Goal: Task Accomplishment & Management: Use online tool/utility

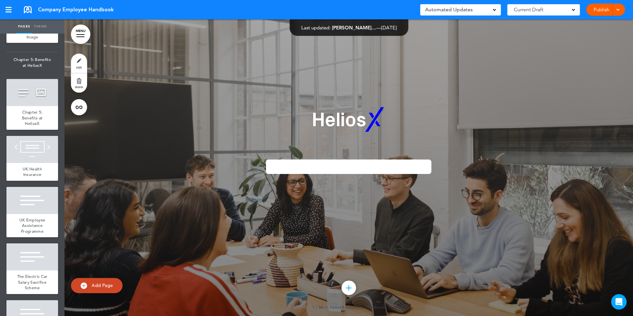
scroll to position [1567, 0]
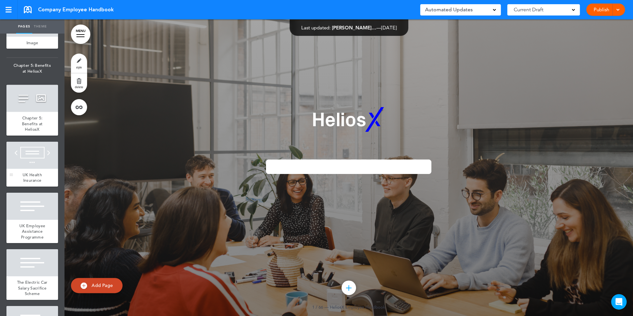
click at [45, 169] on div "UK Health Insurance" at bounding box center [32, 178] width 52 height 18
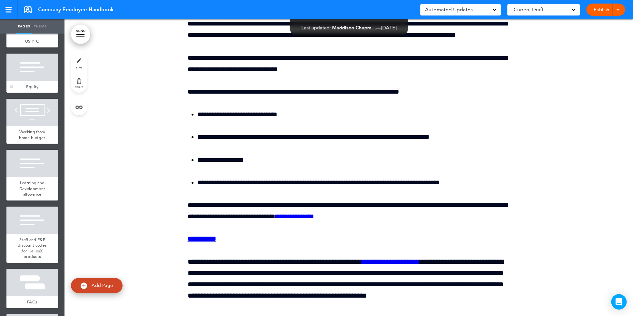
scroll to position [2064, 0]
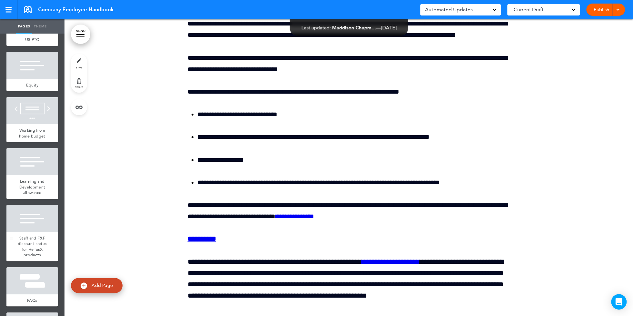
click at [47, 205] on div at bounding box center [32, 218] width 52 height 27
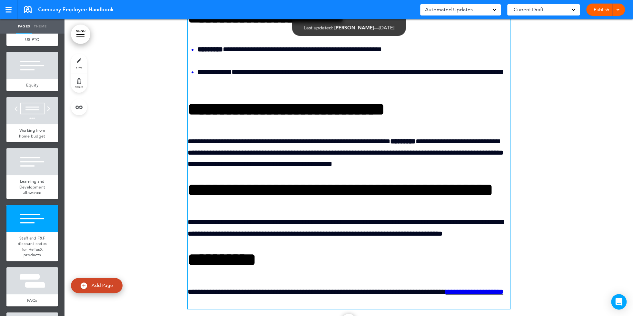
scroll to position [23166, 0]
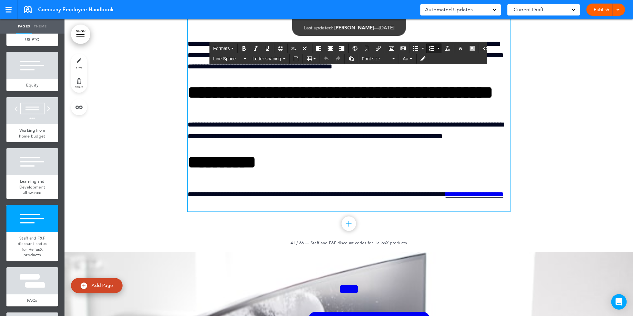
scroll to position [23266, 0]
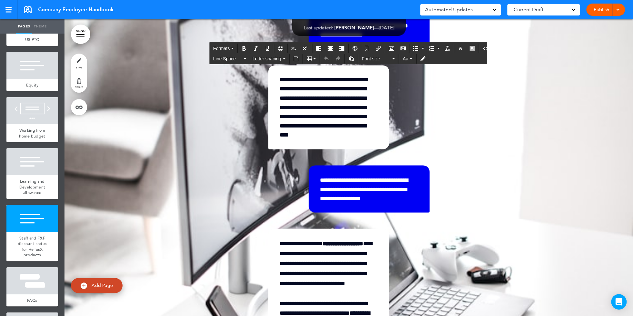
scroll to position [23613, 0]
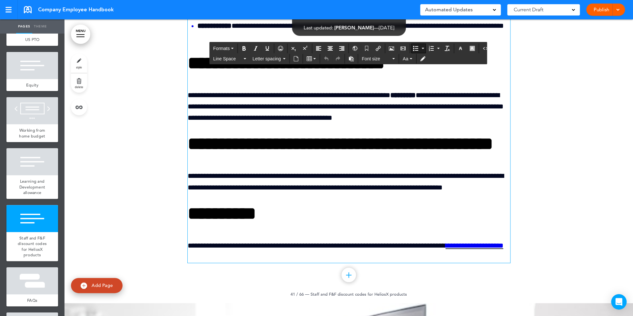
scroll to position [23192, 0]
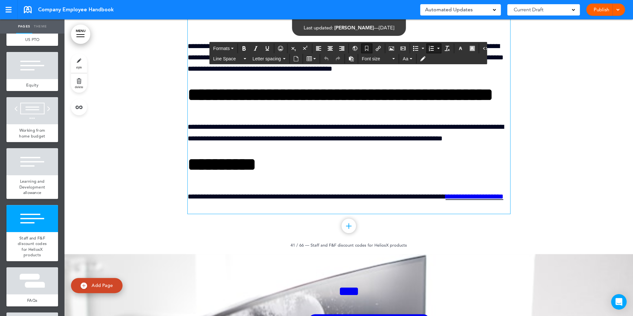
scroll to position [23260, 0]
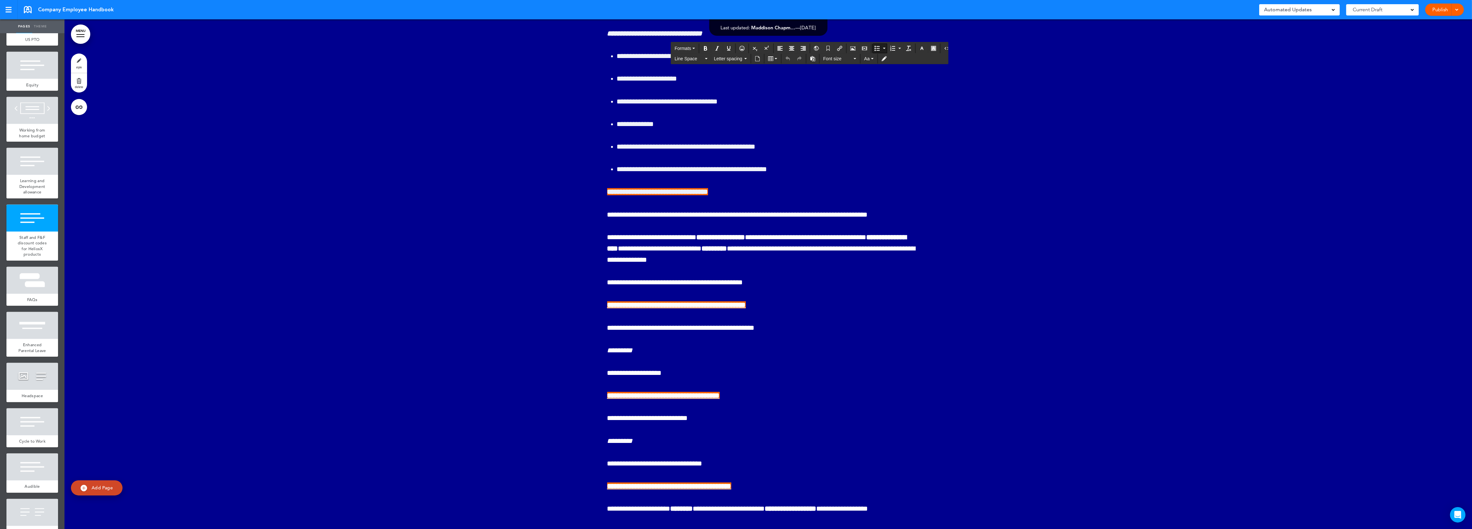
scroll to position [27654, 0]
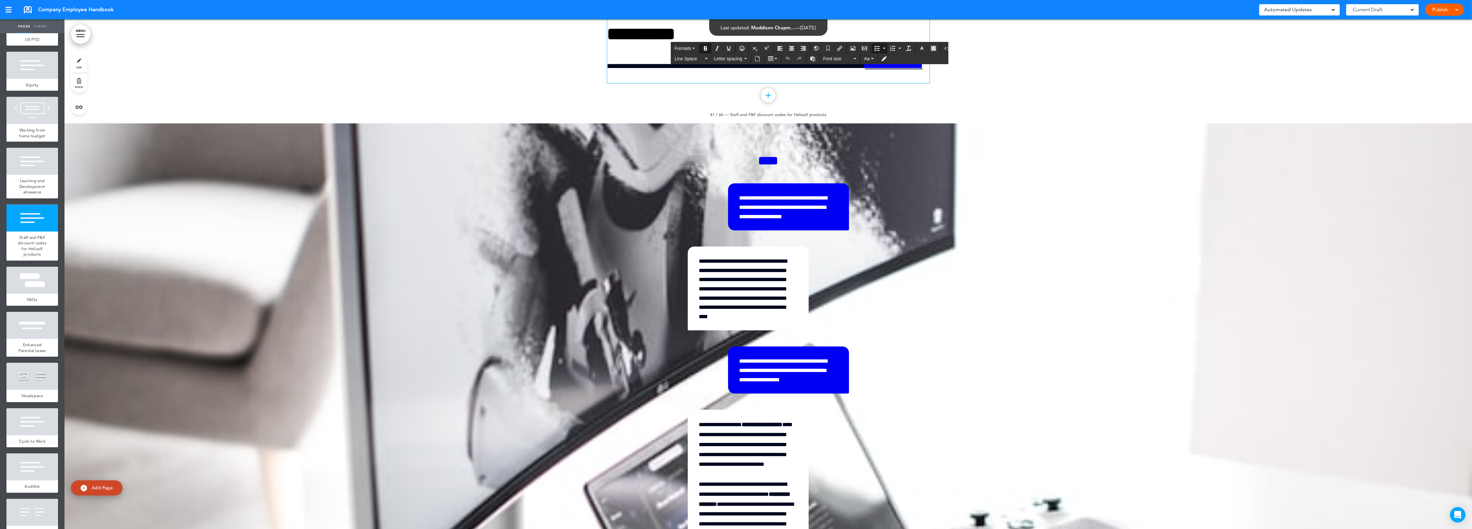
scroll to position [27445, 0]
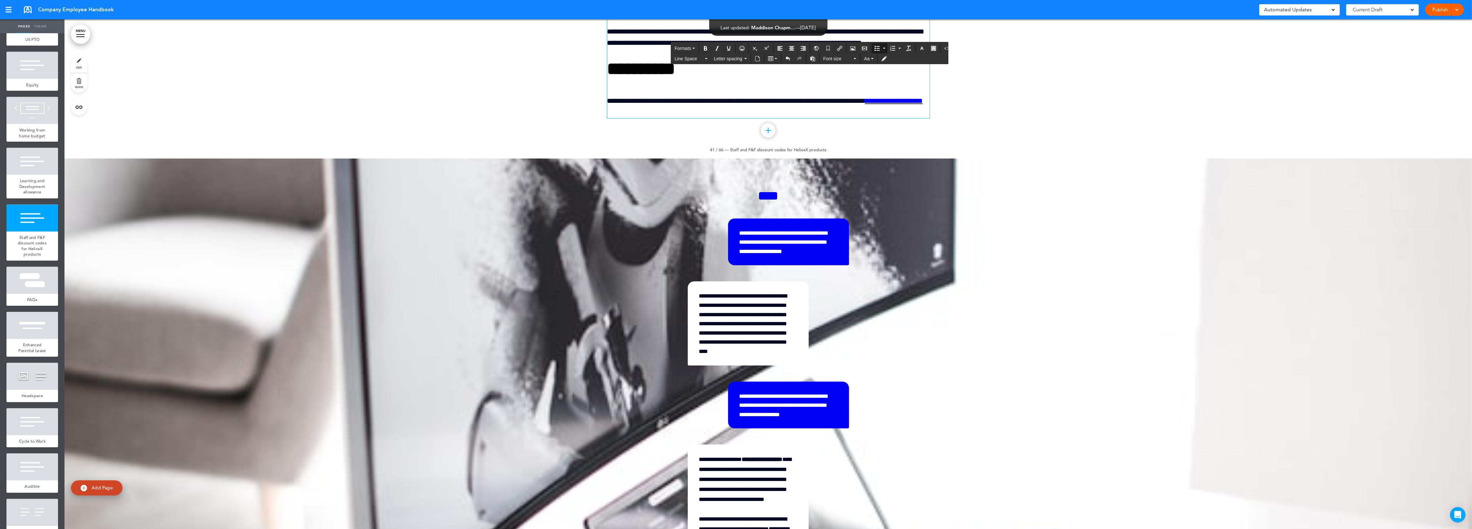
drag, startPoint x: 628, startPoint y: 219, endPoint x: 606, endPoint y: 219, distance: 22.9
drag, startPoint x: 653, startPoint y: 220, endPoint x: 609, endPoint y: 221, distance: 43.9
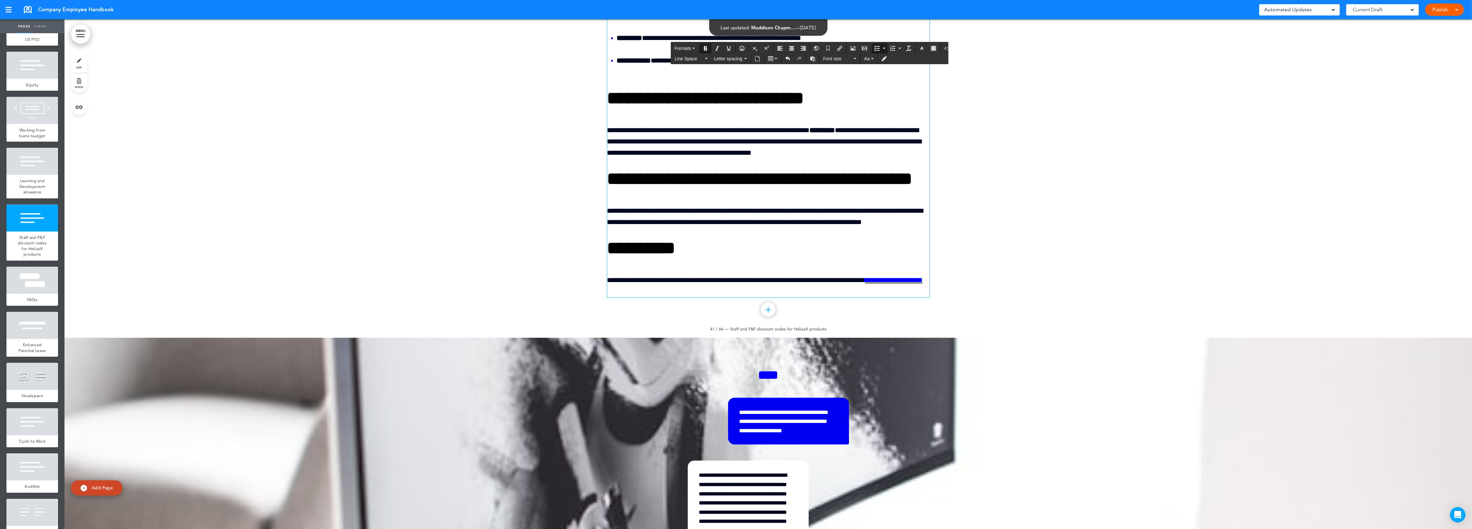
scroll to position [27435, 0]
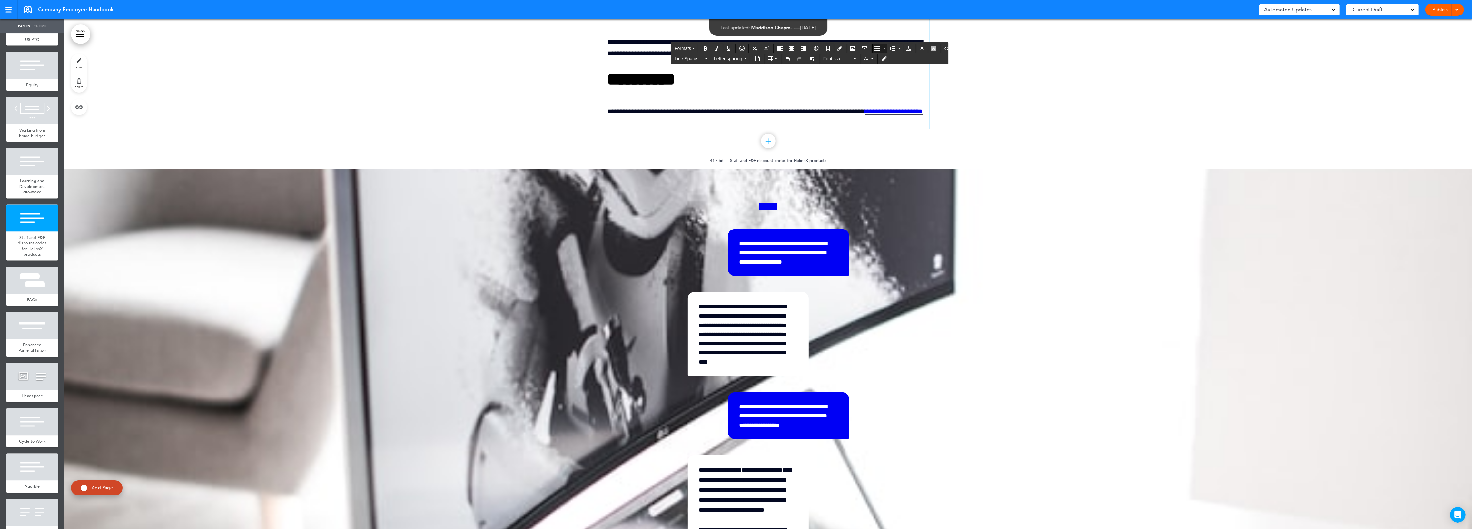
drag, startPoint x: 667, startPoint y: 241, endPoint x: 697, endPoint y: 240, distance: 30.3
drag, startPoint x: 724, startPoint y: 240, endPoint x: 689, endPoint y: 240, distance: 34.5
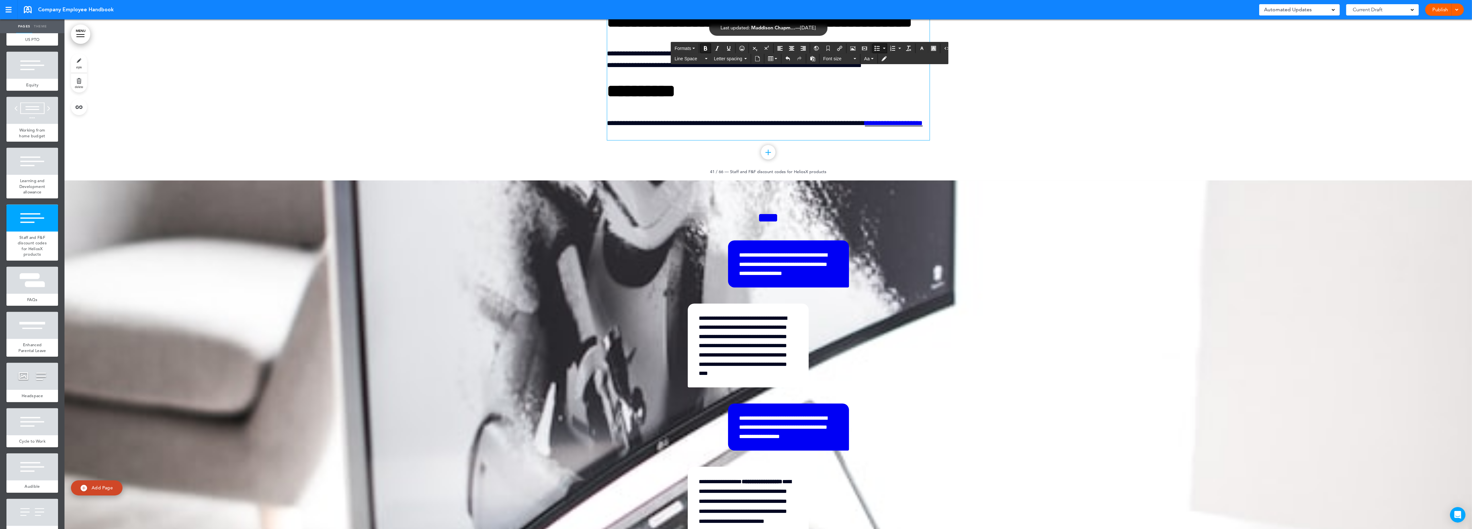
drag, startPoint x: 721, startPoint y: 251, endPoint x: 611, endPoint y: 229, distance: 112.1
copy li "**********"
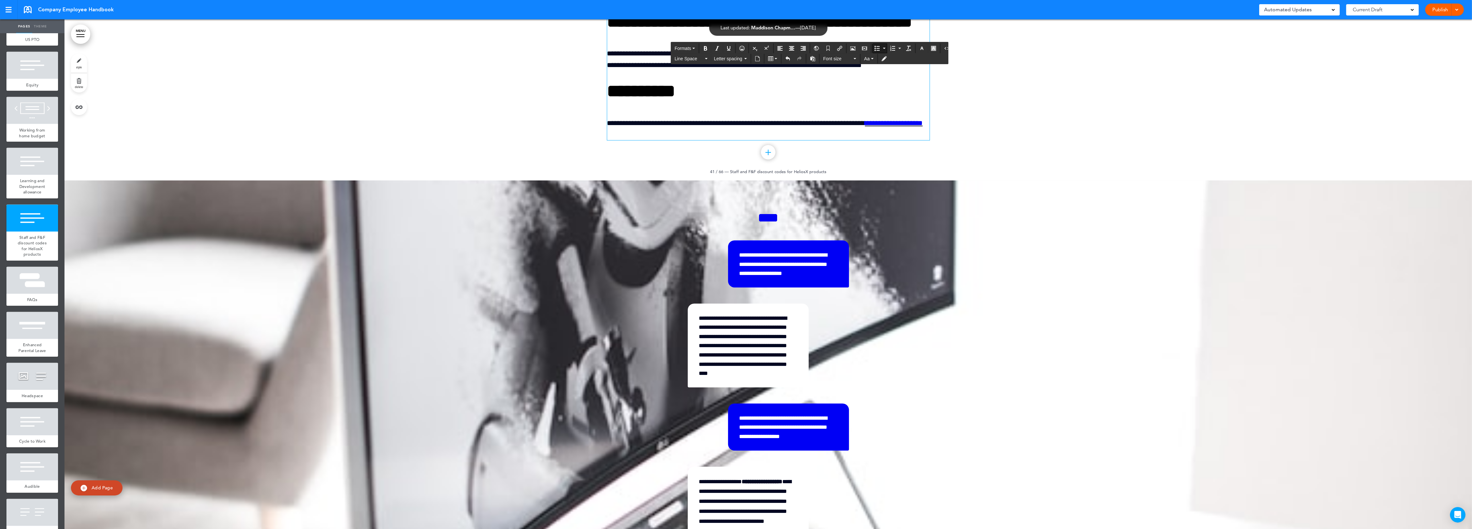
scroll to position [27421, 0]
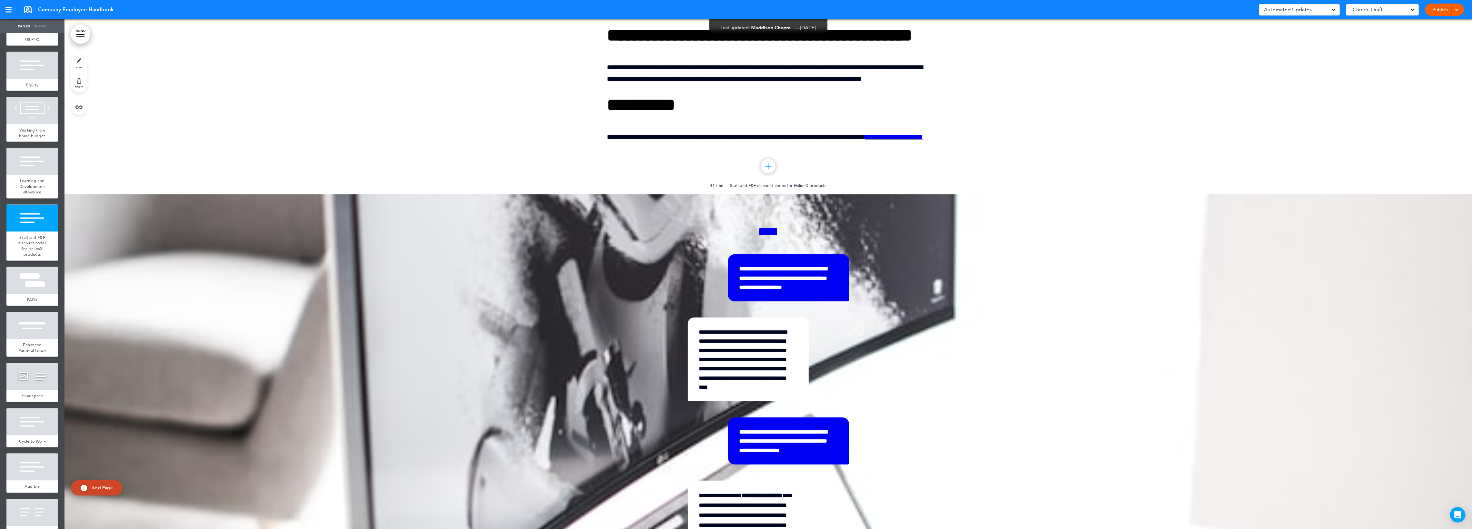
click at [633, 9] on link "Publish" at bounding box center [1440, 10] width 20 height 12
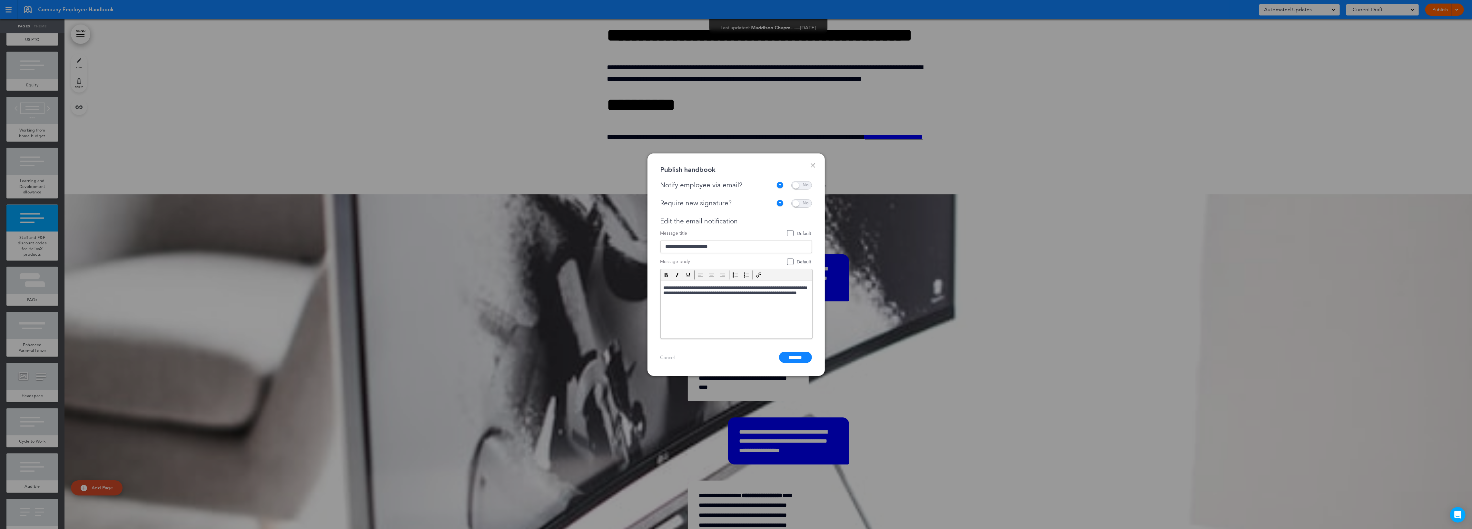
click at [633, 206] on span at bounding box center [801, 203] width 21 height 8
click at [633, 185] on span at bounding box center [801, 185] width 21 height 8
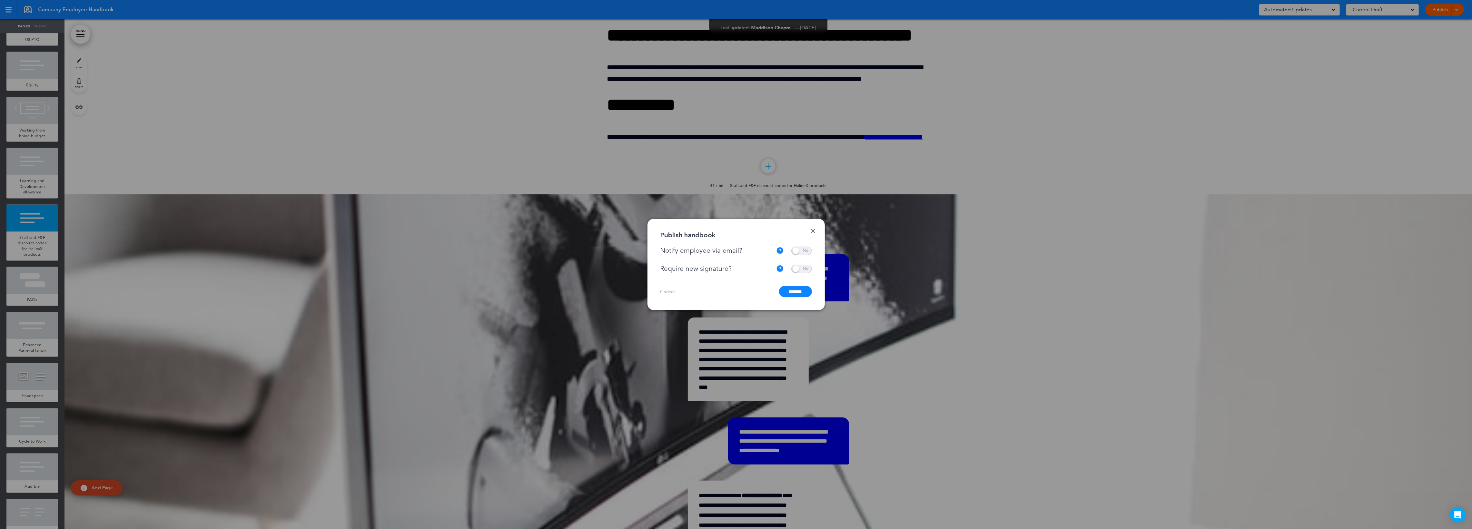
click at [633, 294] on input "*******" at bounding box center [795, 291] width 33 height 11
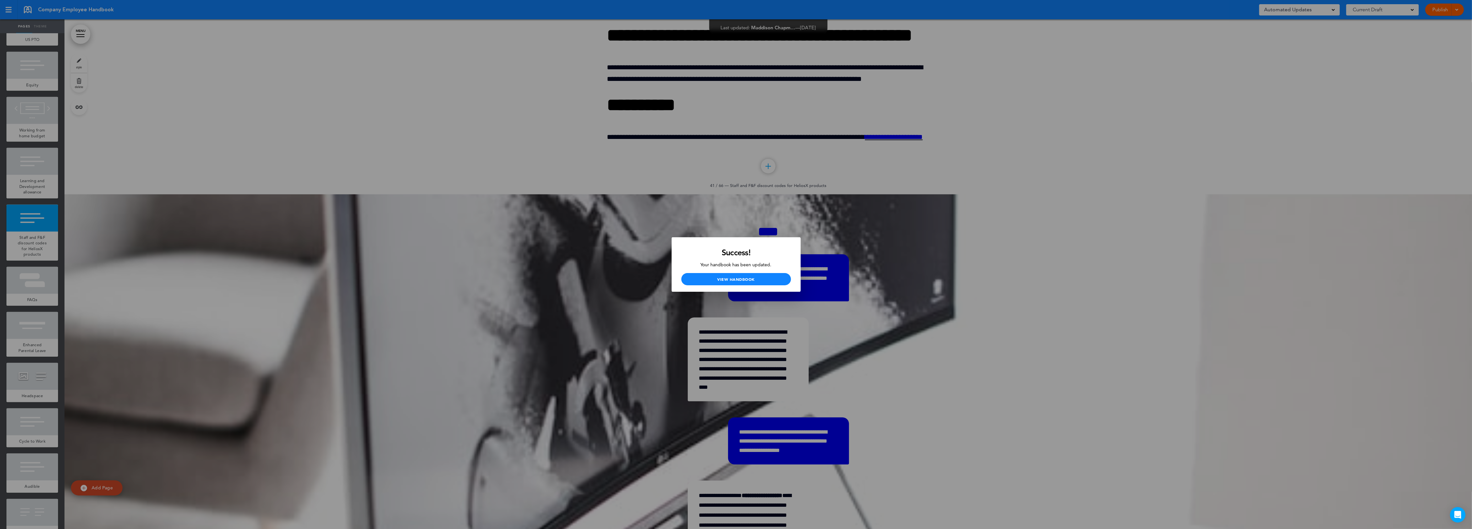
click at [633, 264] on div at bounding box center [736, 264] width 1472 height 529
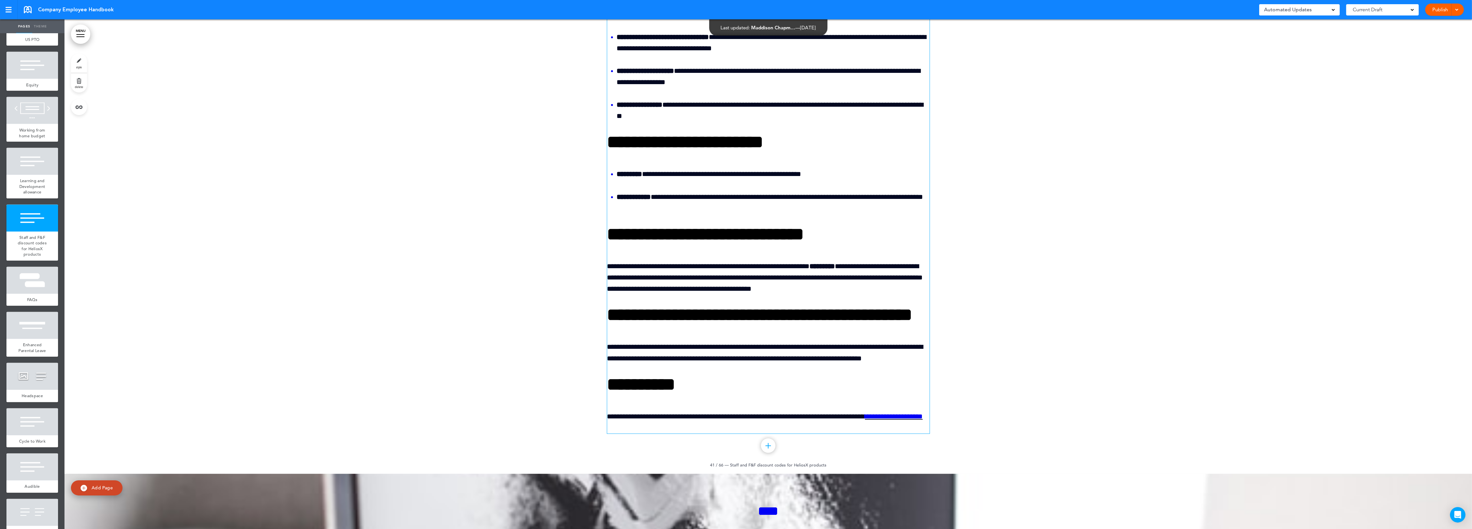
scroll to position [27155, 0]
